Goal: Task Accomplishment & Management: Use online tool/utility

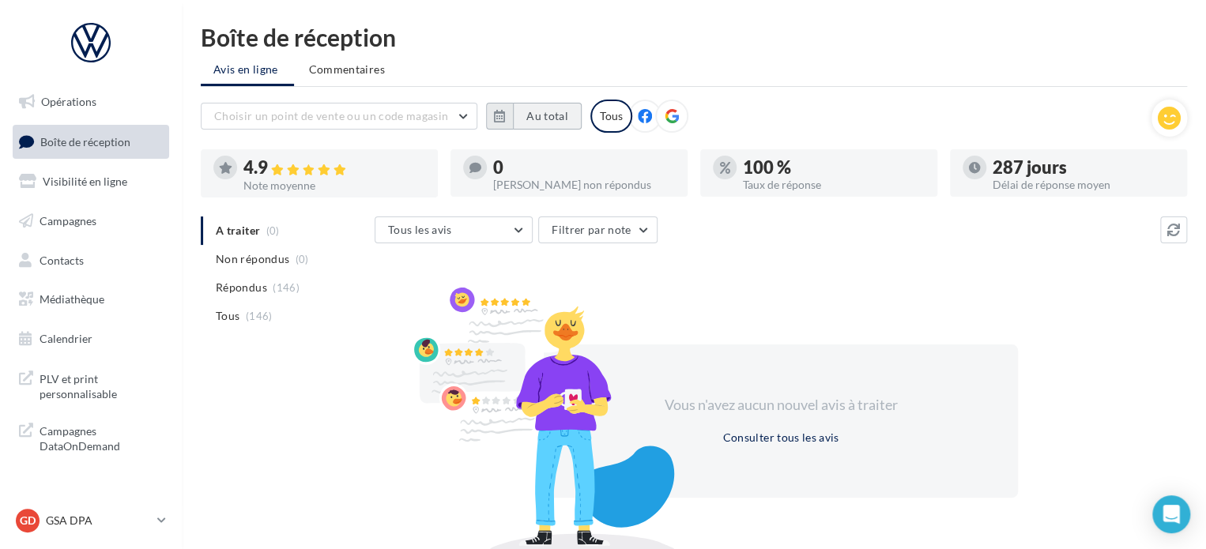
click at [515, 113] on button "Au total" at bounding box center [547, 116] width 69 height 27
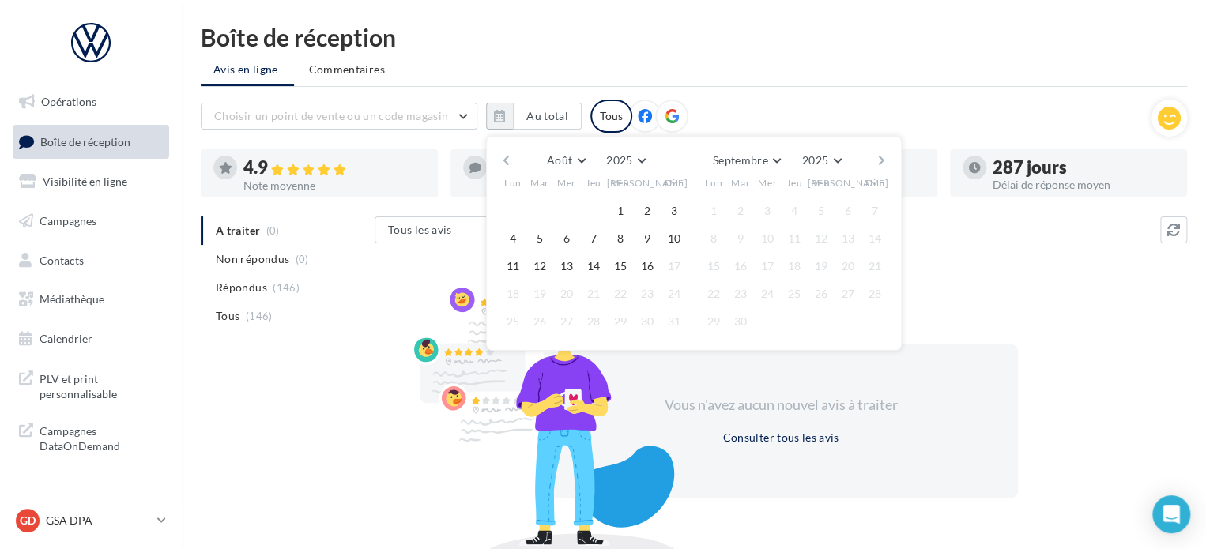
click at [503, 157] on button "button" at bounding box center [506, 160] width 13 height 22
click at [544, 213] on button "1" at bounding box center [540, 211] width 24 height 24
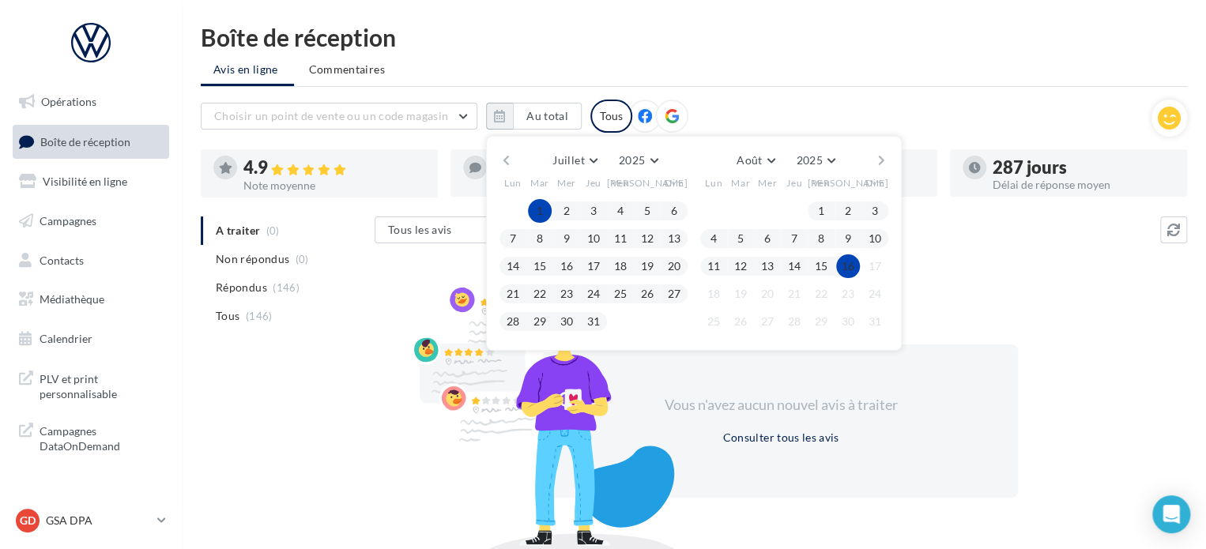
click at [846, 268] on button "16" at bounding box center [848, 266] width 24 height 24
